Goal: Task Accomplishment & Management: Use online tool/utility

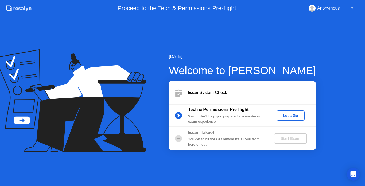
click at [290, 117] on div "Let's Go" at bounding box center [290, 115] width 24 height 4
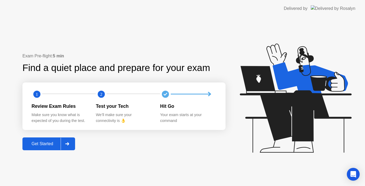
click at [42, 141] on div "Get Started" at bounding box center [42, 143] width 37 height 5
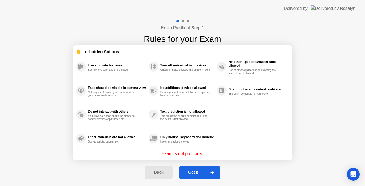
click at [194, 170] on div "Got it" at bounding box center [192, 172] width 25 height 5
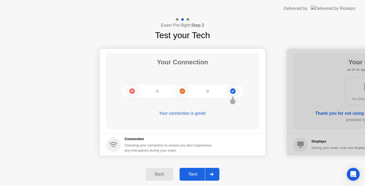
click at [196, 176] on div "Next" at bounding box center [193, 174] width 24 height 5
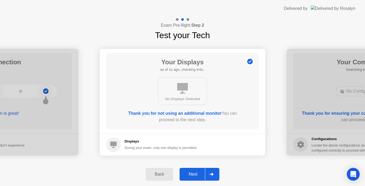
click at [196, 176] on div "Next" at bounding box center [193, 174] width 24 height 5
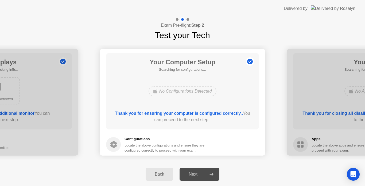
click at [196, 176] on div "Next" at bounding box center [193, 174] width 24 height 5
click at [198, 173] on div "Next" at bounding box center [193, 174] width 24 height 5
click at [200, 175] on div "Next" at bounding box center [193, 174] width 24 height 5
click at [248, 61] on circle at bounding box center [250, 62] width 6 height 6
click at [260, 147] on footer "Configurations Locate the above configurations and ensure they are configured c…" at bounding box center [182, 145] width 165 height 22
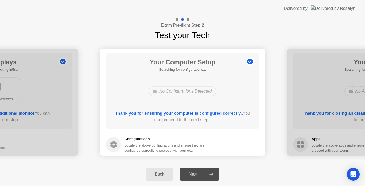
click at [192, 174] on div "Next" at bounding box center [193, 174] width 24 height 5
click at [175, 90] on div "No Configurations Detected" at bounding box center [182, 91] width 68 height 10
click at [157, 175] on div "Back" at bounding box center [159, 174] width 24 height 5
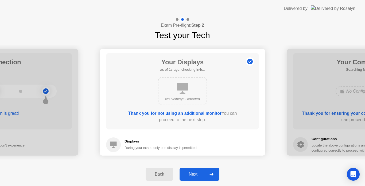
click at [213, 172] on div at bounding box center [211, 174] width 13 height 12
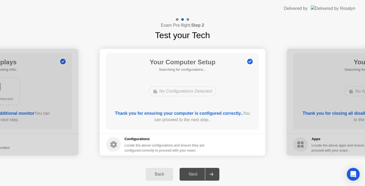
click at [213, 172] on div at bounding box center [211, 174] width 13 height 12
click at [193, 175] on div "Next" at bounding box center [193, 174] width 24 height 5
click at [191, 177] on button "Next" at bounding box center [199, 174] width 40 height 13
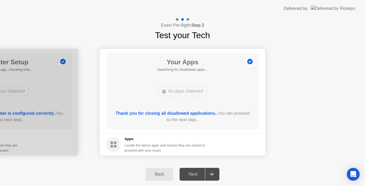
click at [196, 172] on div "Next" at bounding box center [193, 174] width 24 height 5
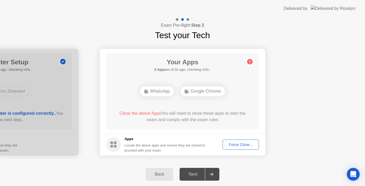
click at [196, 172] on div "Next" at bounding box center [193, 174] width 24 height 5
click at [245, 145] on div "Force Close..." at bounding box center [240, 145] width 33 height 4
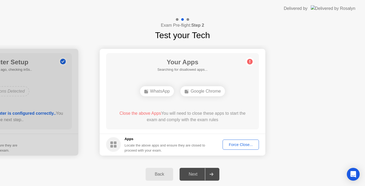
click at [195, 175] on div "Next" at bounding box center [193, 174] width 24 height 5
click at [246, 146] on div "Force Close..." at bounding box center [240, 145] width 33 height 4
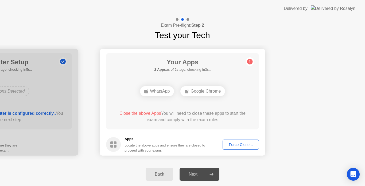
click at [249, 145] on div "Force Close..." at bounding box center [240, 145] width 33 height 4
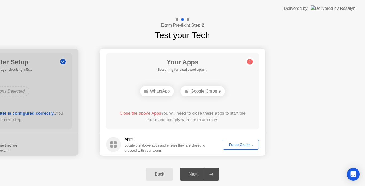
click at [244, 147] on div "Force Close..." at bounding box center [240, 145] width 33 height 4
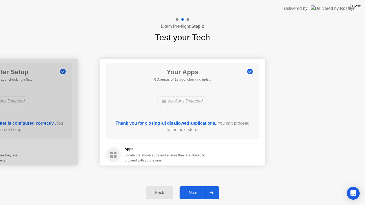
click at [196, 186] on button "Next" at bounding box center [199, 192] width 40 height 13
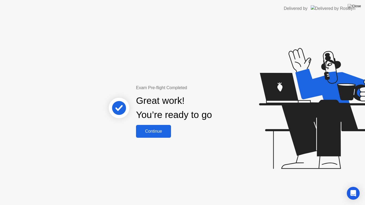
click at [151, 129] on div "Continue" at bounding box center [153, 131] width 32 height 5
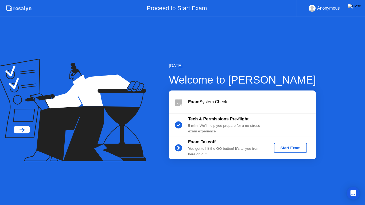
click at [297, 150] on div "Start Exam" at bounding box center [290, 148] width 29 height 4
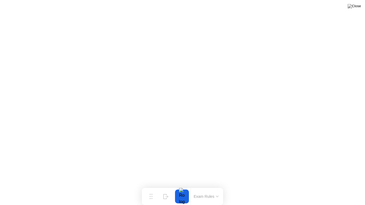
click at [356, 10] on button at bounding box center [354, 6] width 16 height 7
click at [4, 5] on button "End Proctoring Session" at bounding box center [2, 5] width 4 height 2
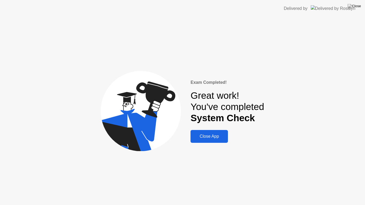
click at [217, 134] on div "Close App" at bounding box center [209, 136] width 34 height 5
